Goal: Transaction & Acquisition: Download file/media

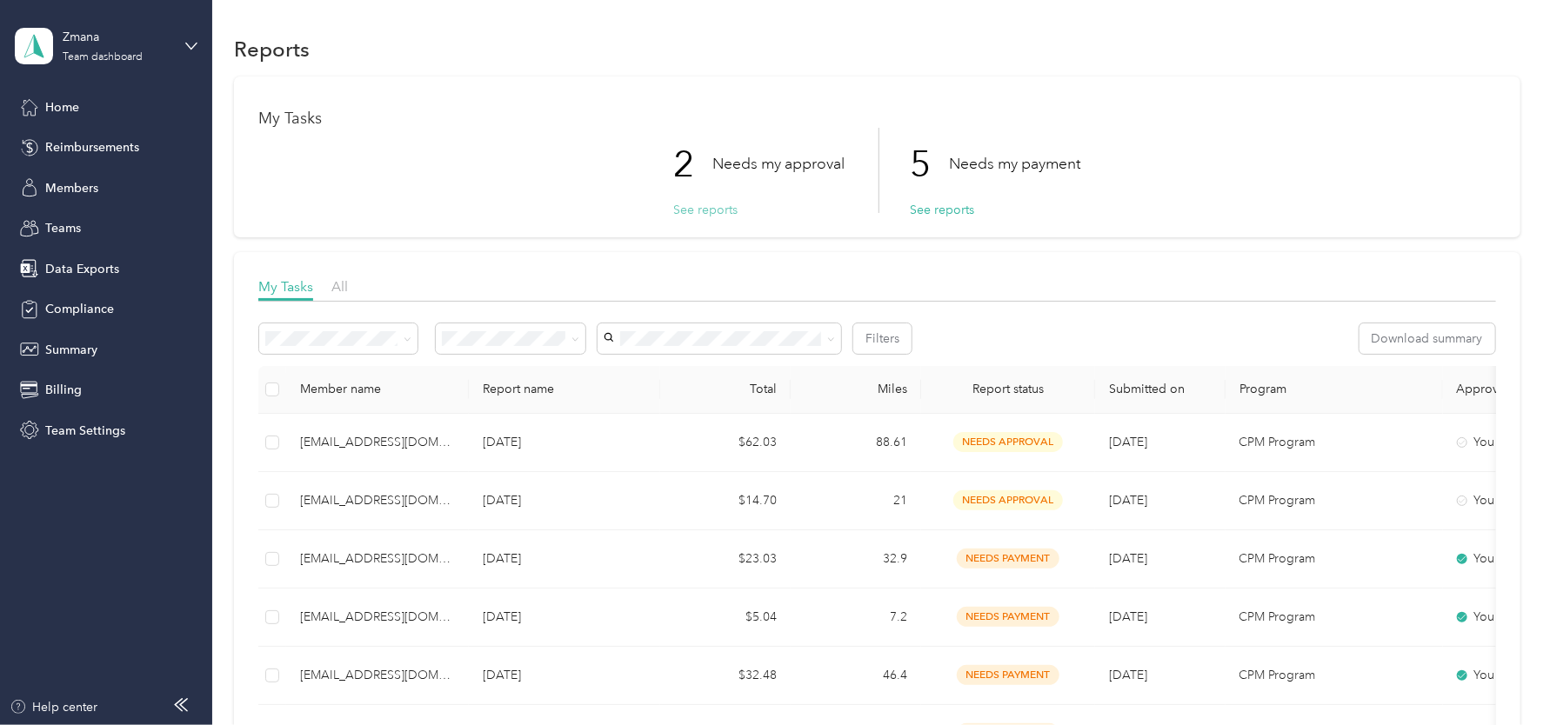
click at [701, 207] on button "See reports" at bounding box center [705, 210] width 64 height 18
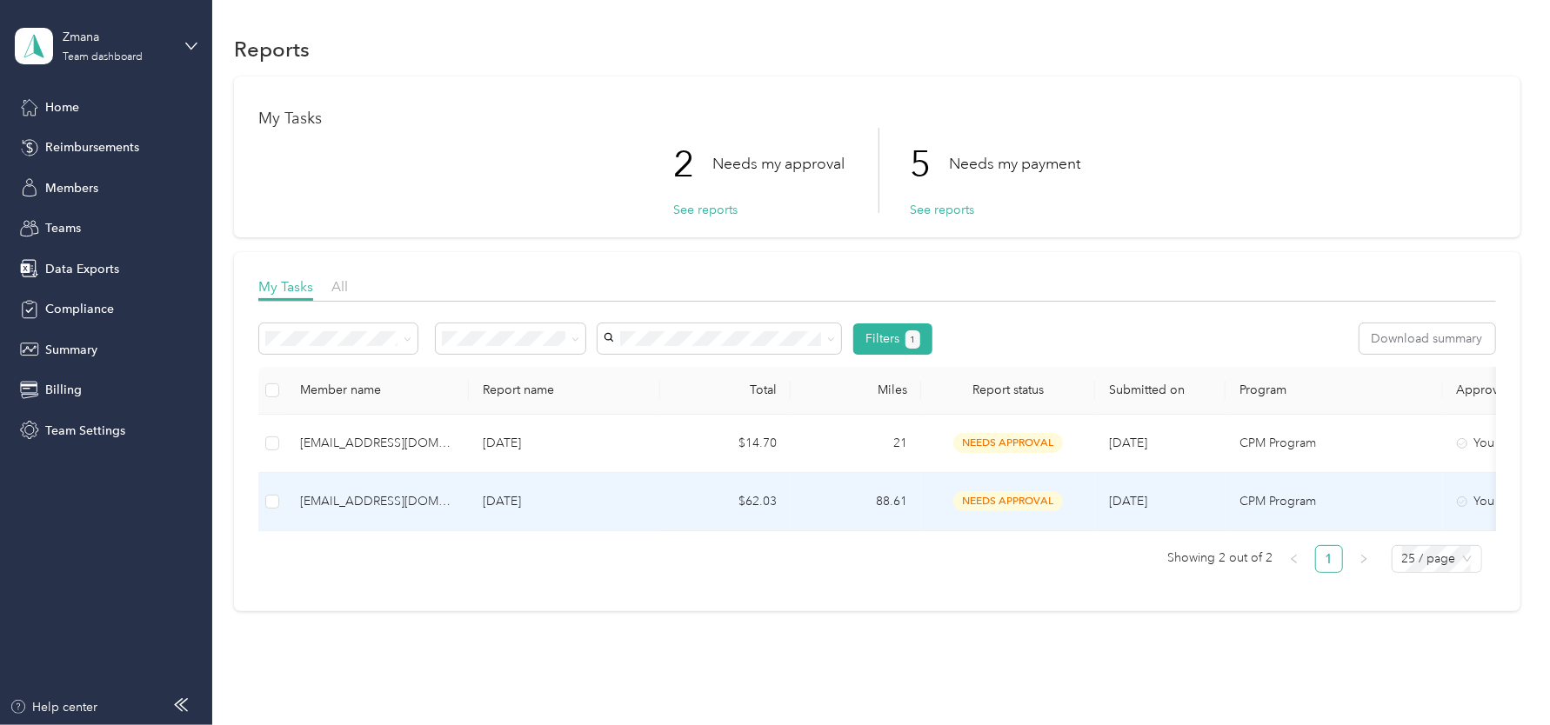
click at [697, 513] on td "$62.03" at bounding box center [725, 502] width 130 height 58
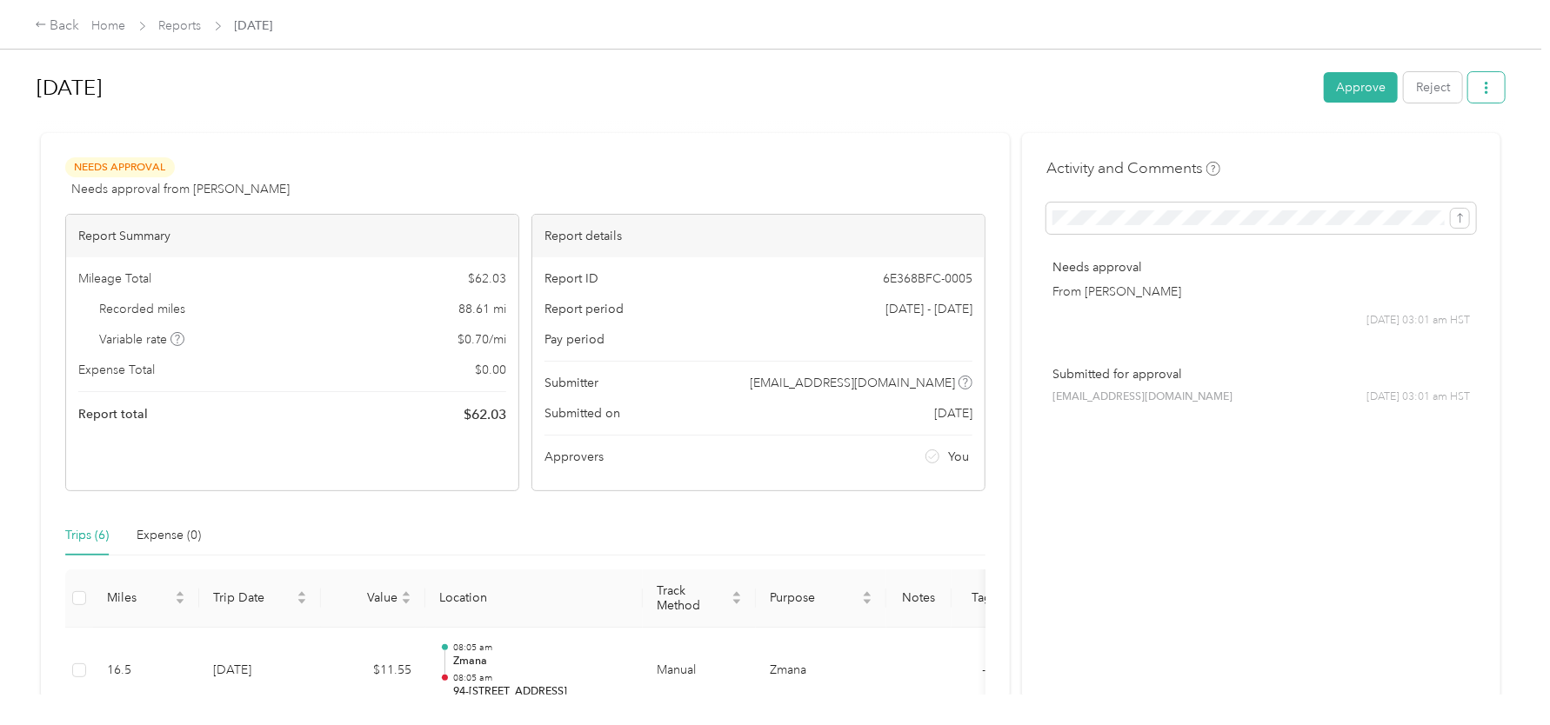
click at [1483, 85] on icon "button" at bounding box center [1487, 88] width 12 height 12
click at [1466, 145] on div "Download" at bounding box center [1441, 152] width 104 height 18
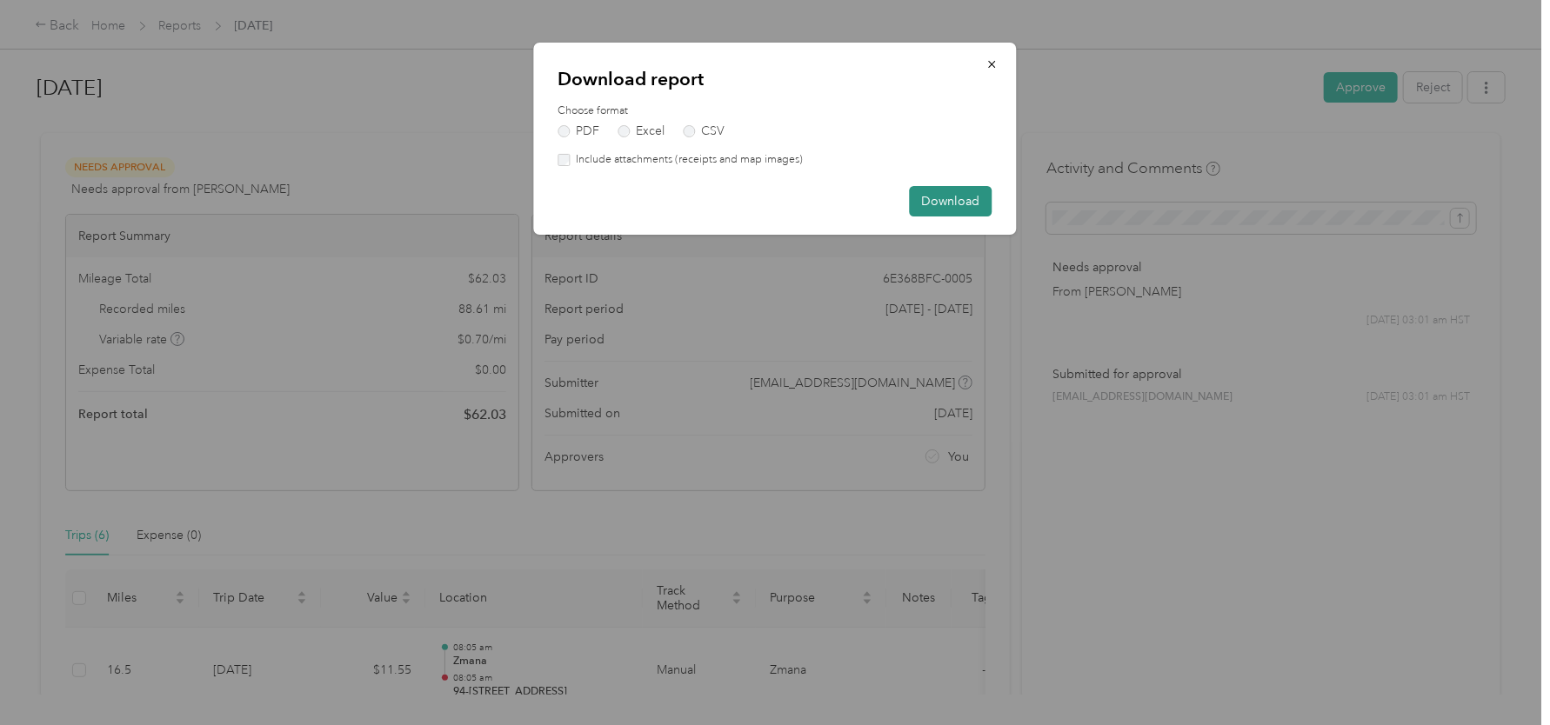
click at [947, 196] on button "Download" at bounding box center [951, 201] width 83 height 30
